Goal: Check status: Check status

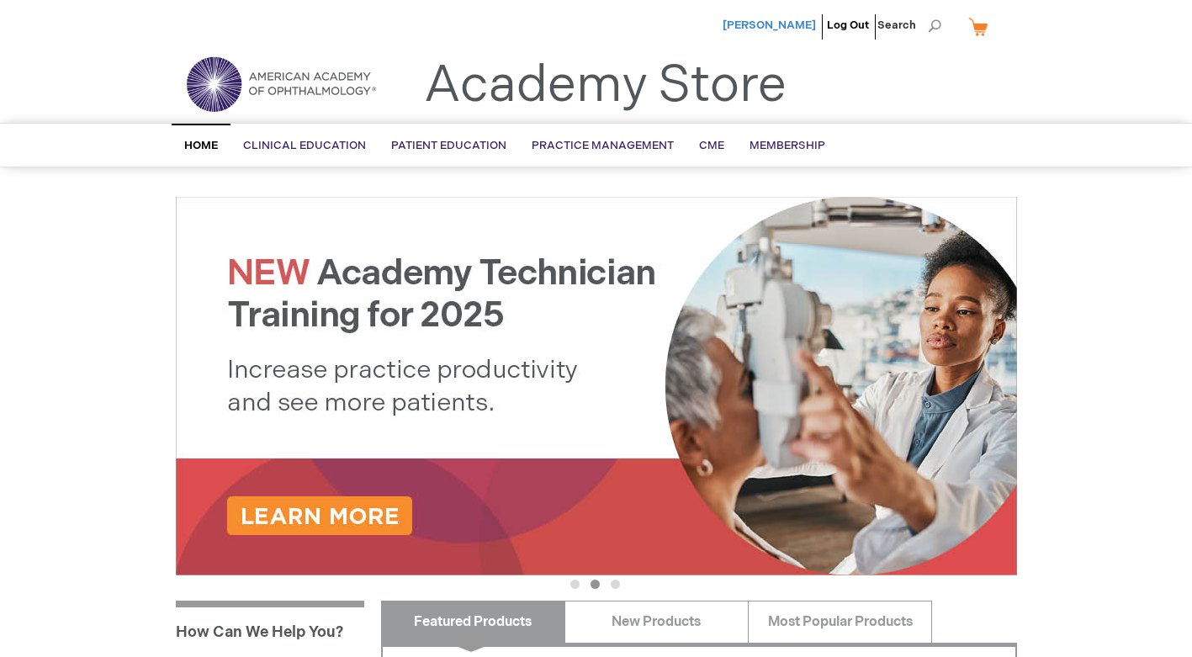
click at [786, 24] on span "Tatiana Perepelkina" at bounding box center [769, 25] width 93 height 13
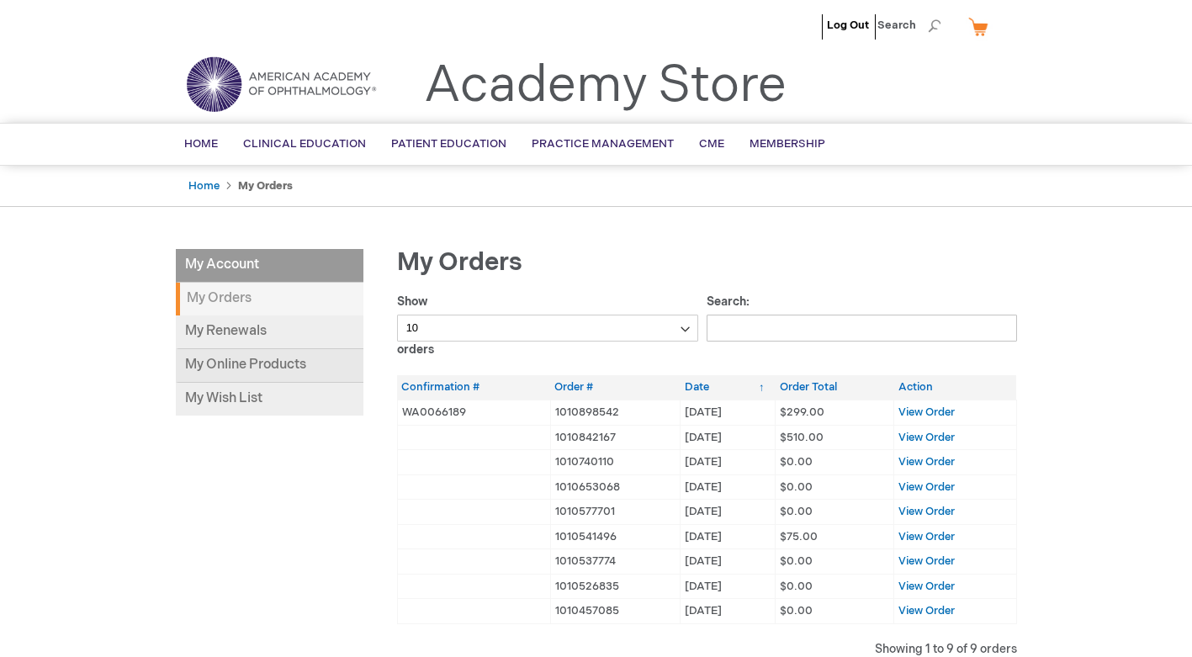
click at [283, 360] on link "My Online Products" at bounding box center [270, 366] width 188 height 34
click at [922, 406] on span "View Order" at bounding box center [926, 411] width 56 height 13
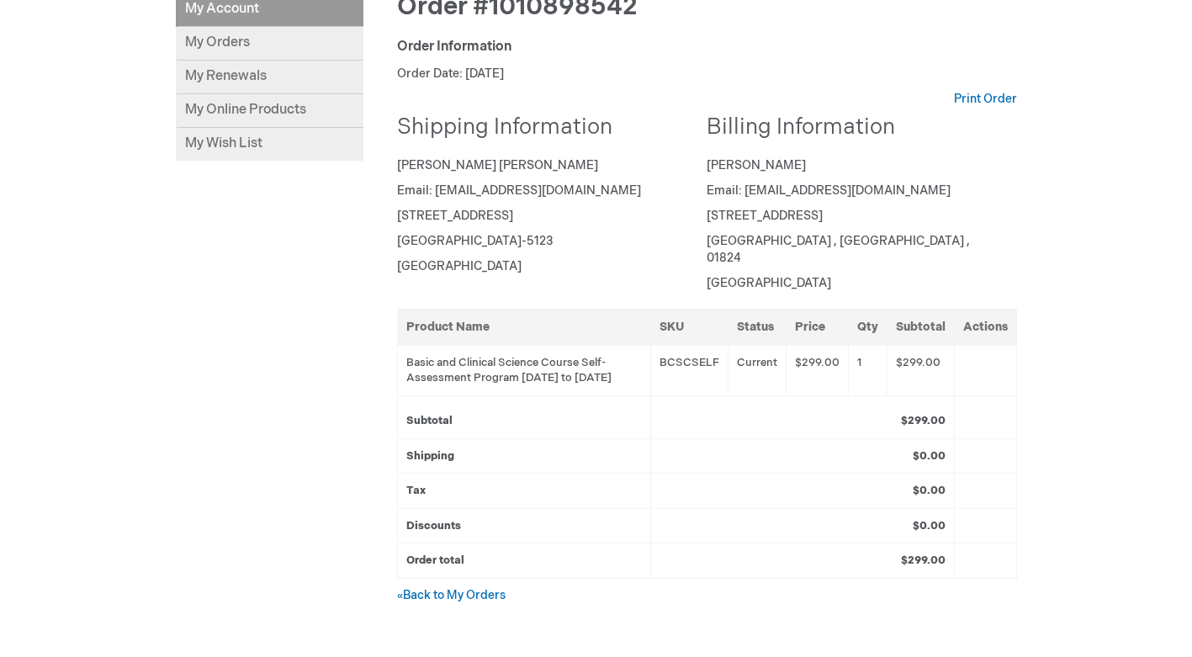
scroll to position [264, 0]
